Goal: Task Accomplishment & Management: Use online tool/utility

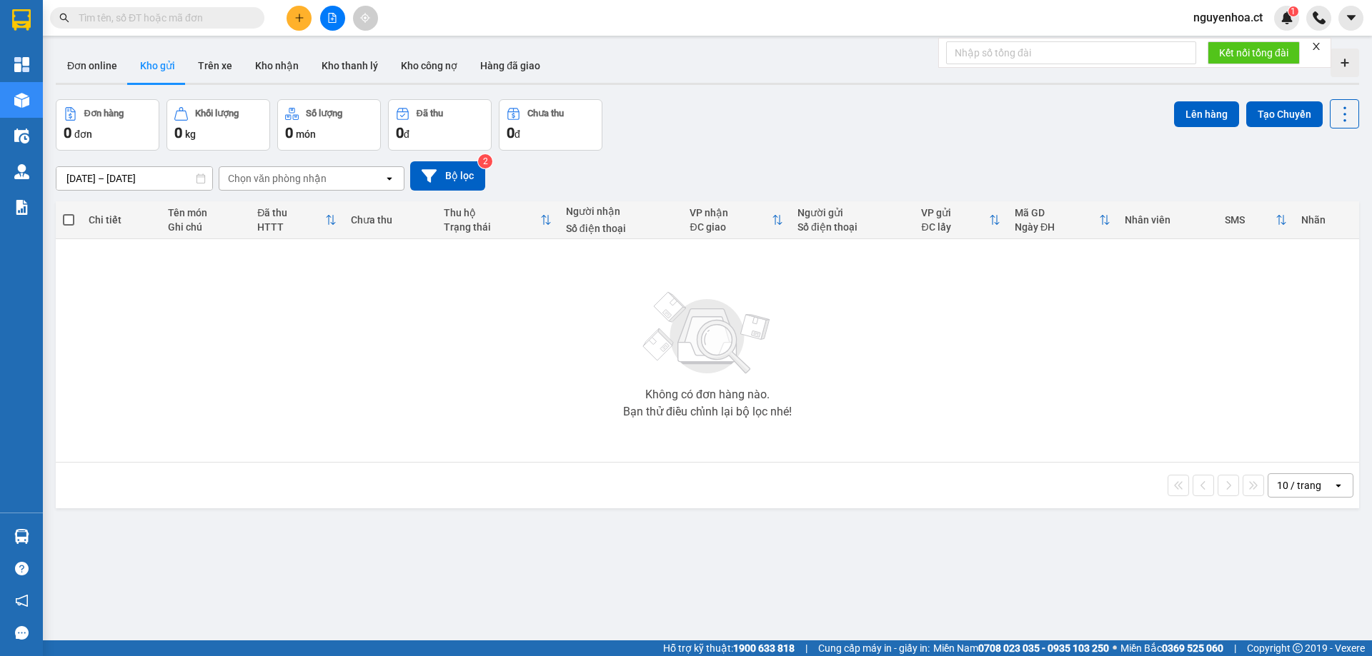
click at [159, 16] on input "text" at bounding box center [163, 18] width 169 height 16
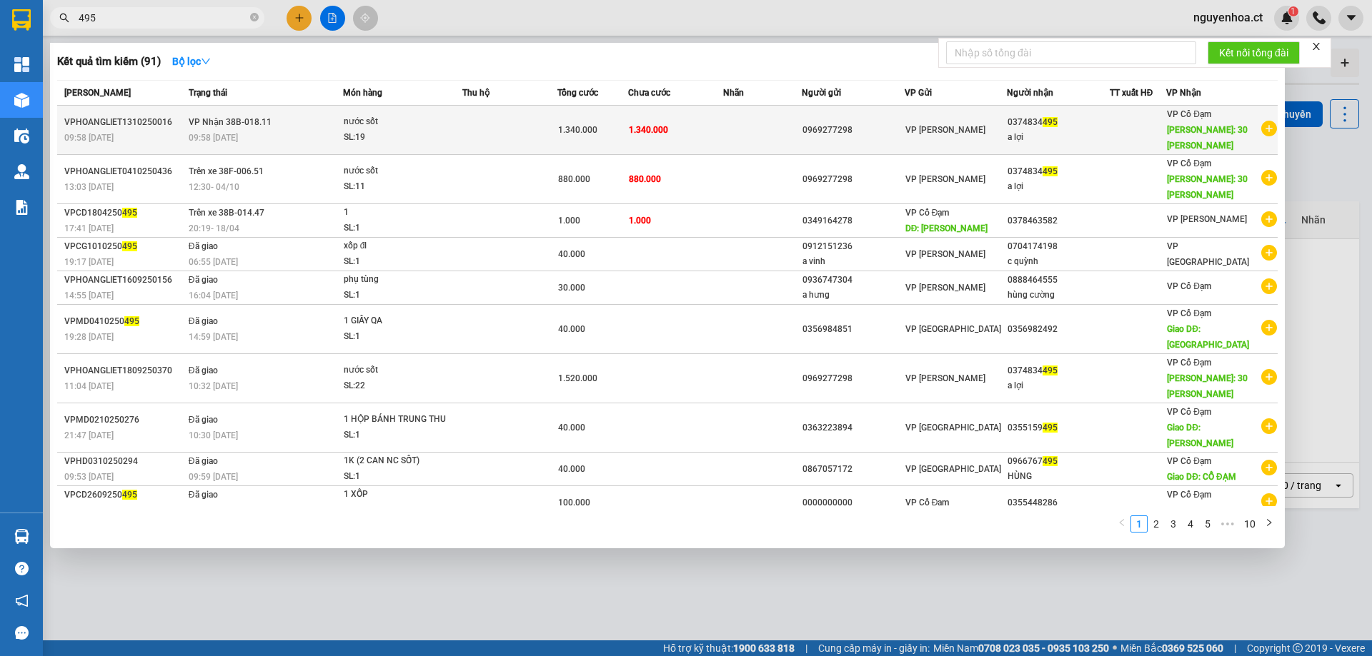
type input "495"
click at [289, 141] on div "09:58 [DATE]" at bounding box center [266, 138] width 154 height 16
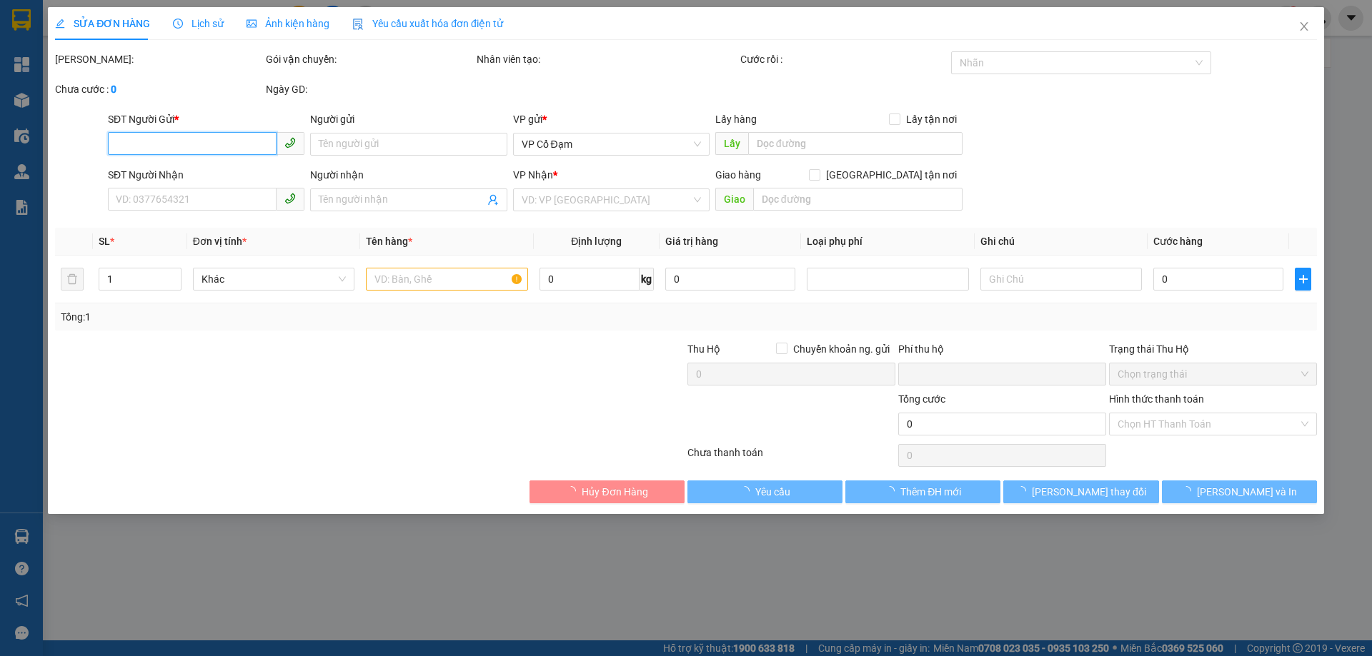
type input "0969277298"
type input "0374834495"
type input "a lợi"
type input "30 [PERSON_NAME]"
type input "0"
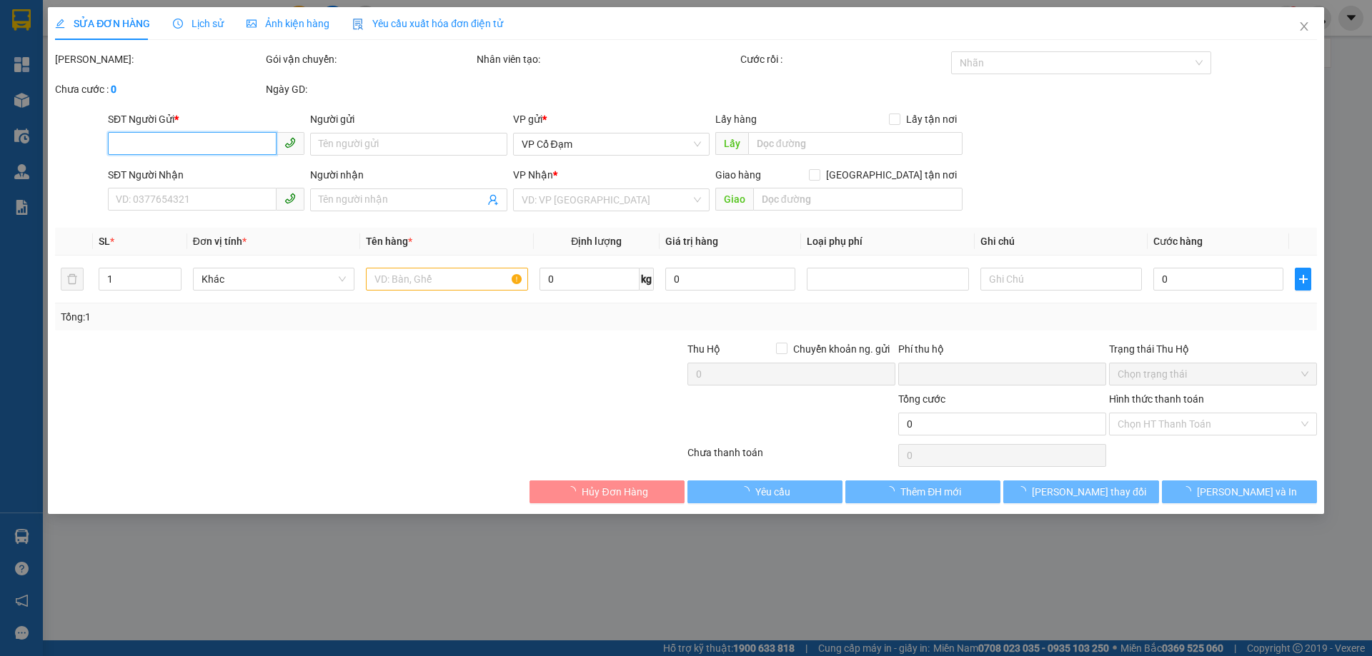
type input "1.340.000"
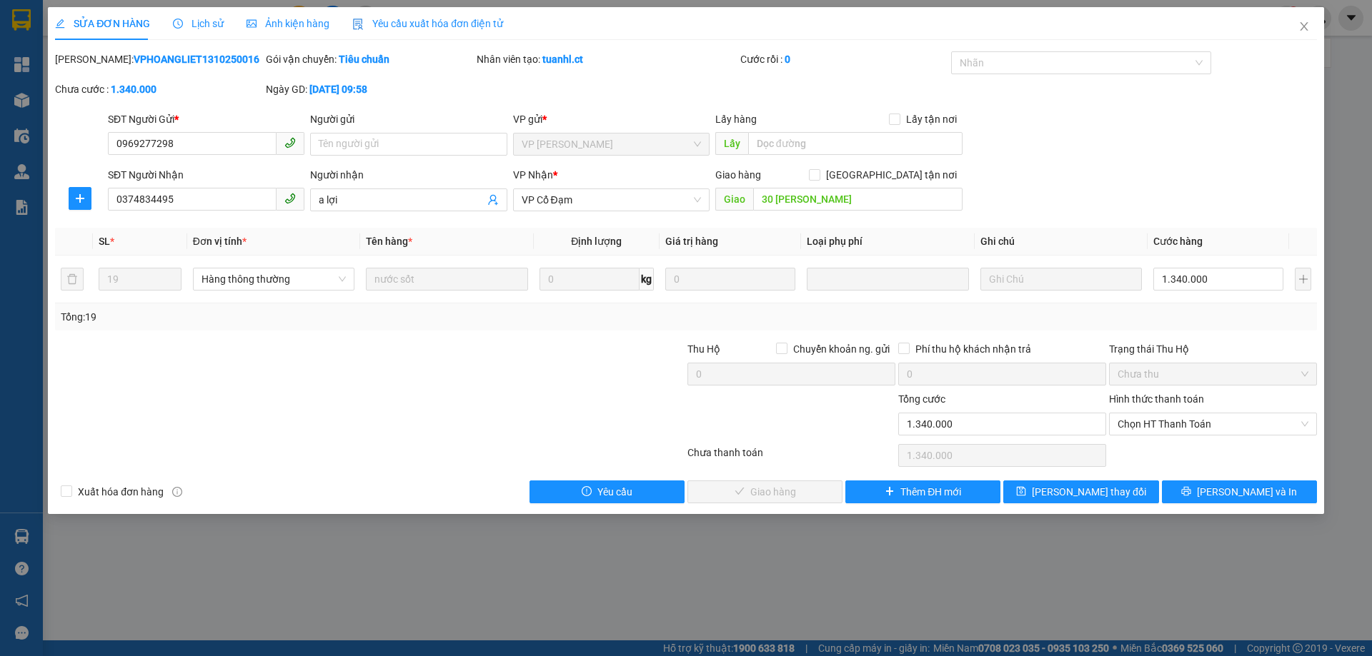
click at [213, 30] on div "Lịch sử" at bounding box center [198, 24] width 51 height 16
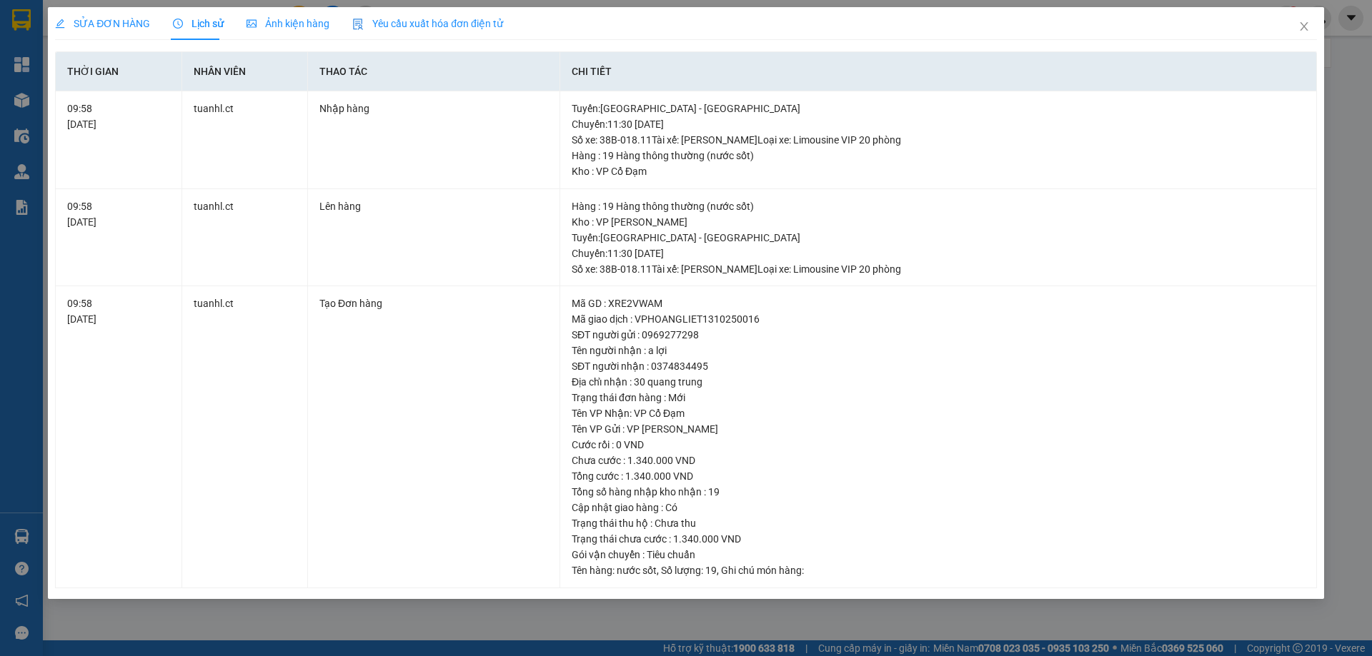
click at [108, 25] on span "SỬA ĐƠN HÀNG" at bounding box center [102, 23] width 95 height 11
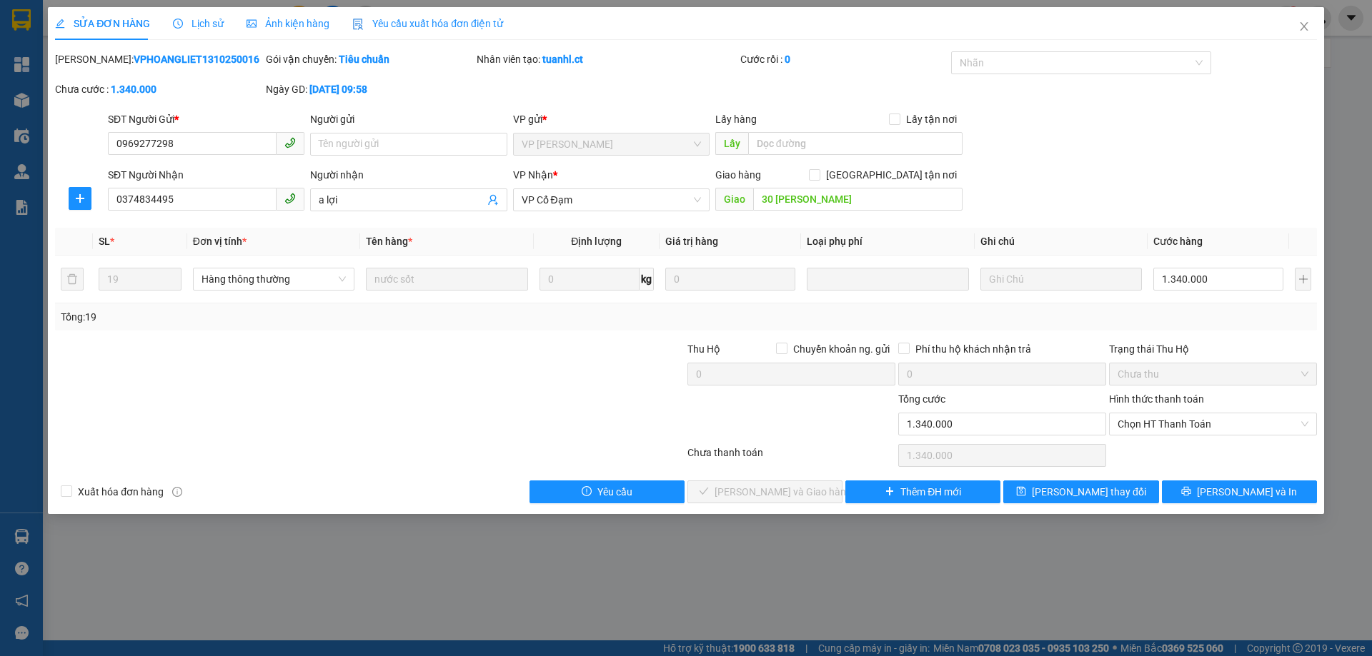
click at [202, 24] on span "Lịch sử" at bounding box center [198, 23] width 51 height 11
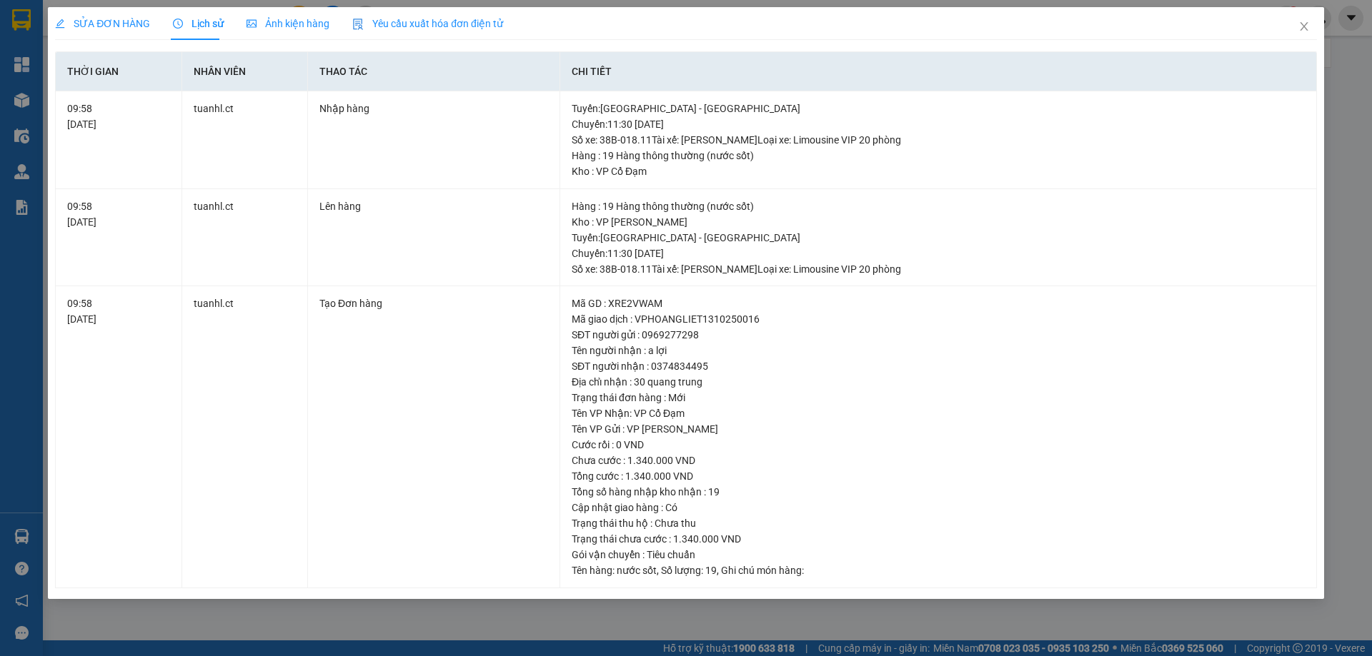
click at [120, 25] on span "SỬA ĐƠN HÀNG" at bounding box center [102, 23] width 95 height 11
